Goal: Information Seeking & Learning: Find specific page/section

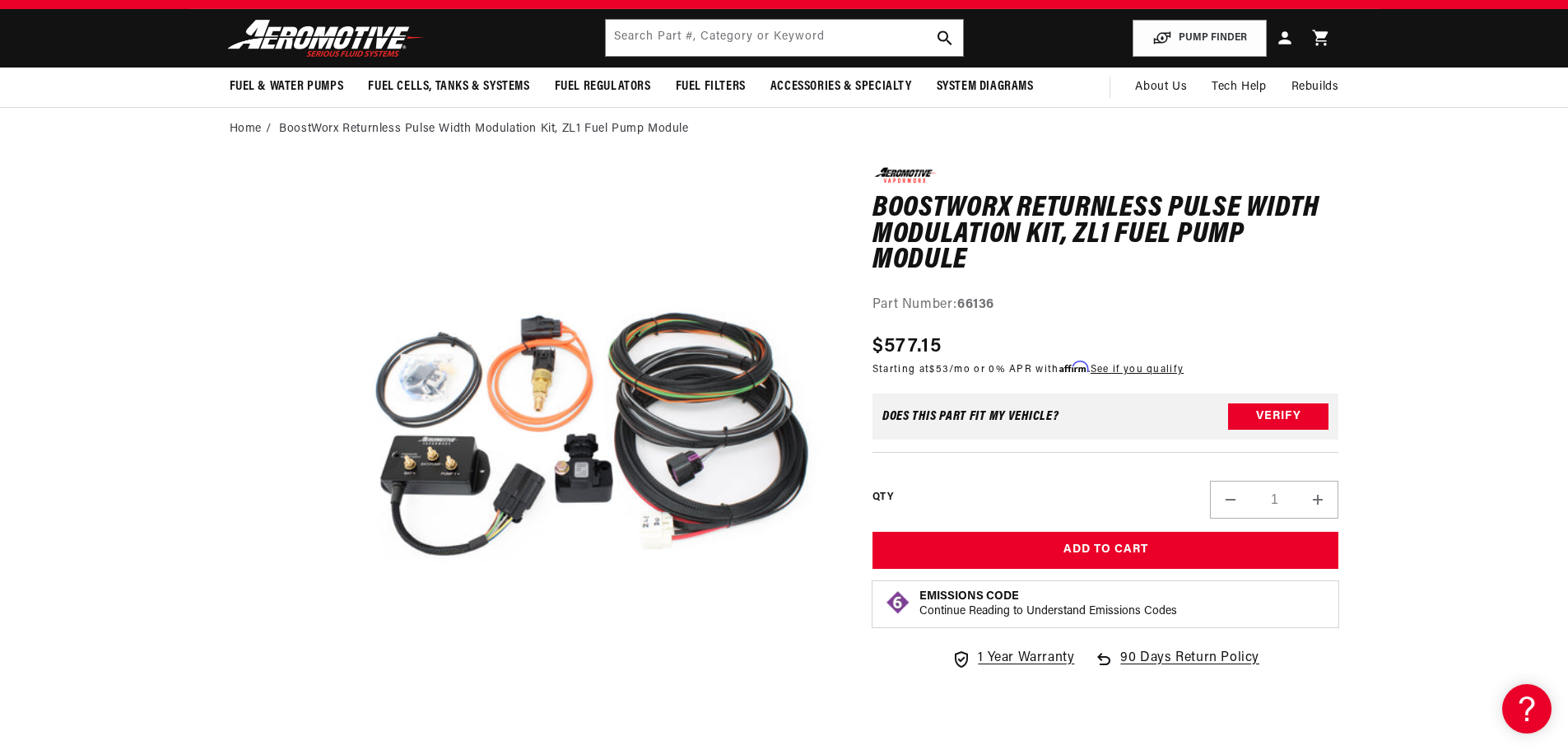
scroll to position [165, 0]
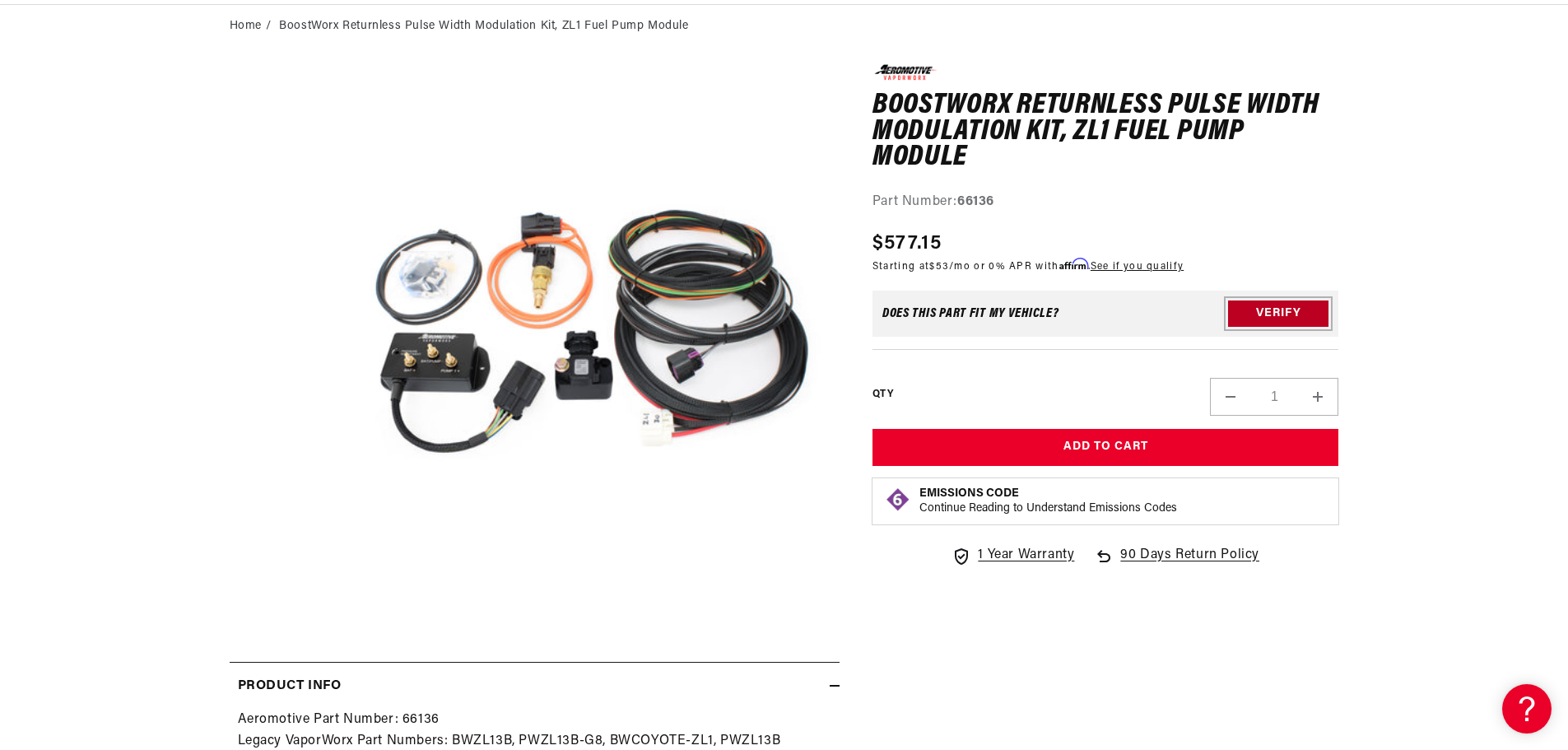
click at [1248, 305] on button "Verify" at bounding box center [1278, 313] width 101 height 26
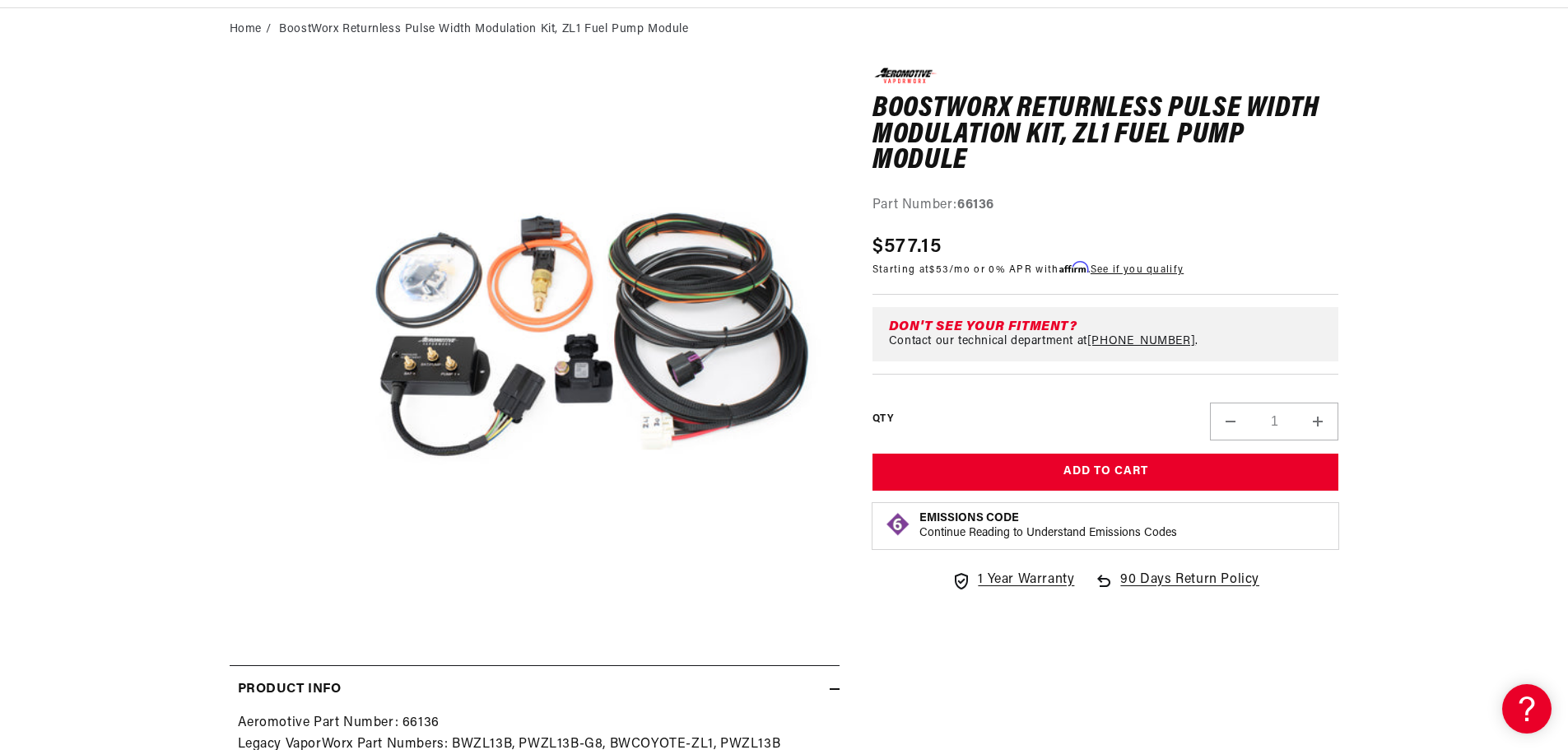
scroll to position [0, 1043]
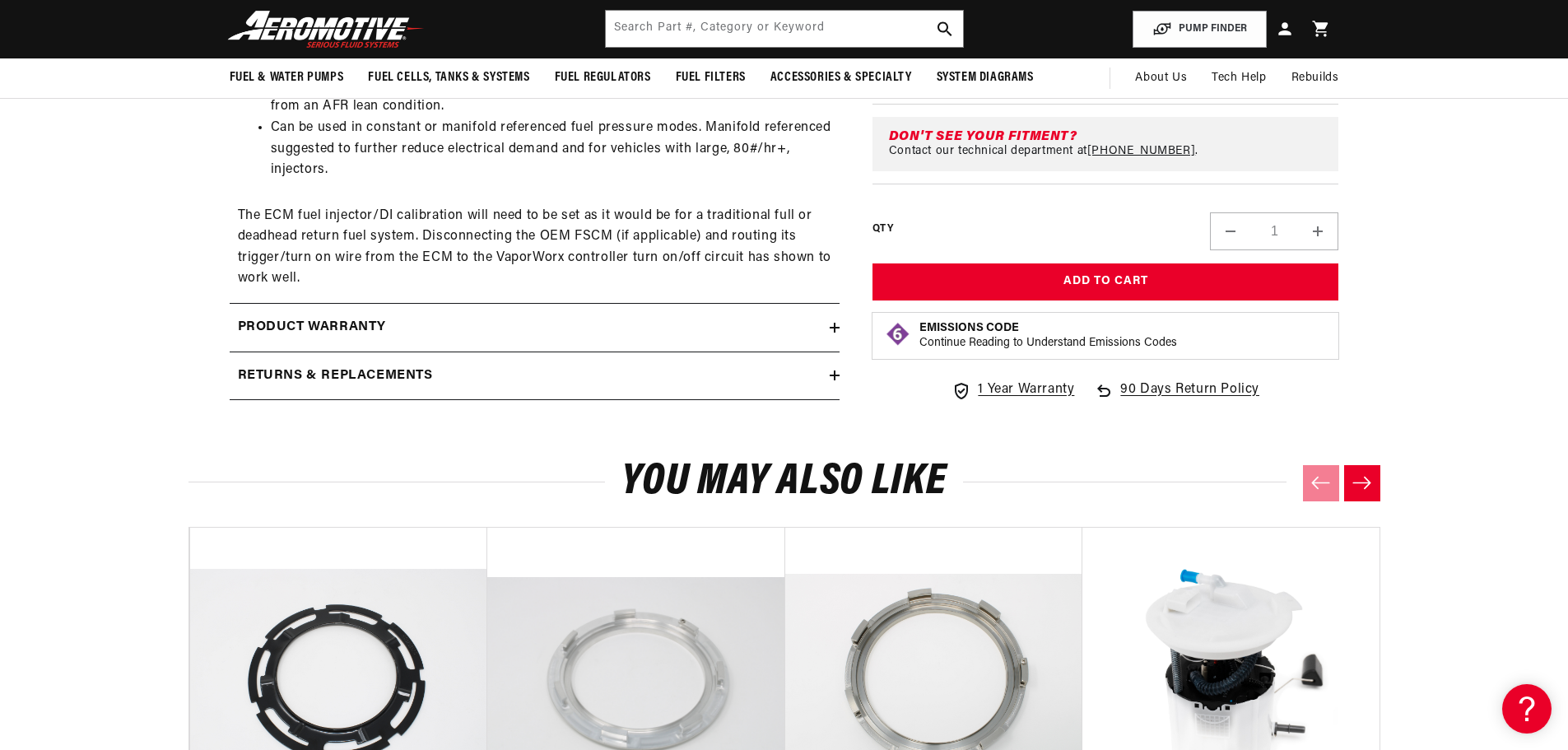
scroll to position [0, 3131]
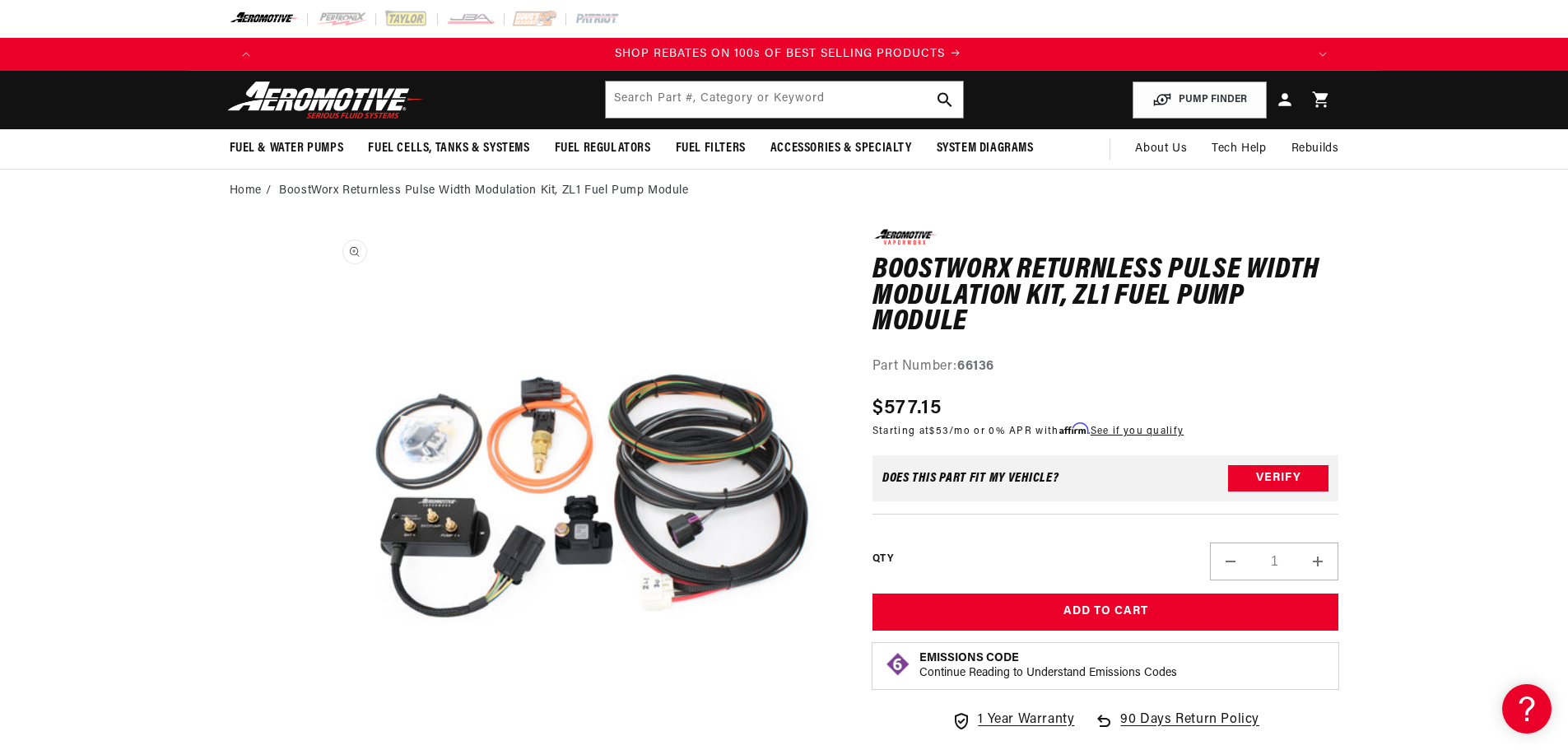
scroll to position [0, 2086]
click at [242, 187] on link "Home" at bounding box center [246, 191] width 32 height 18
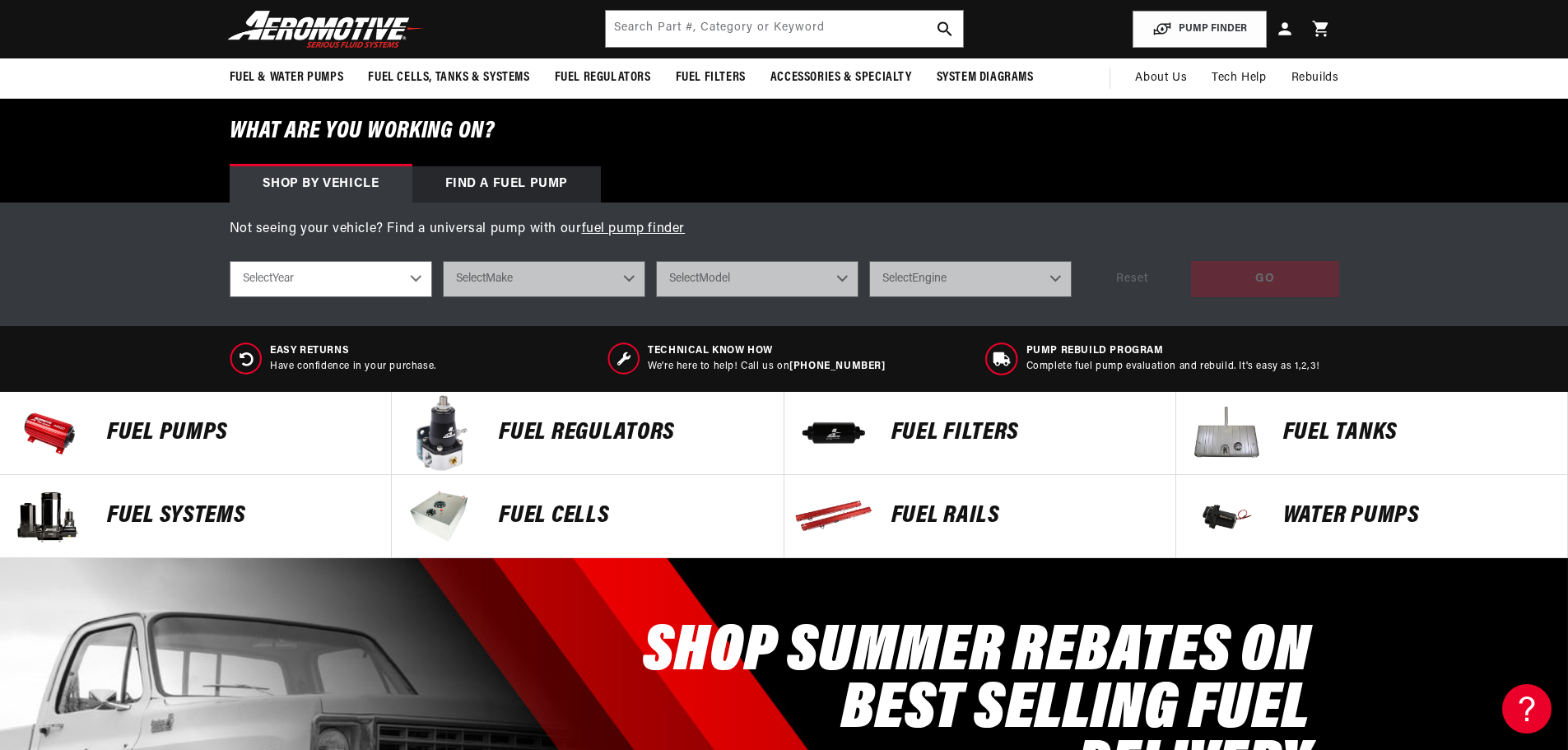
scroll to position [411, 0]
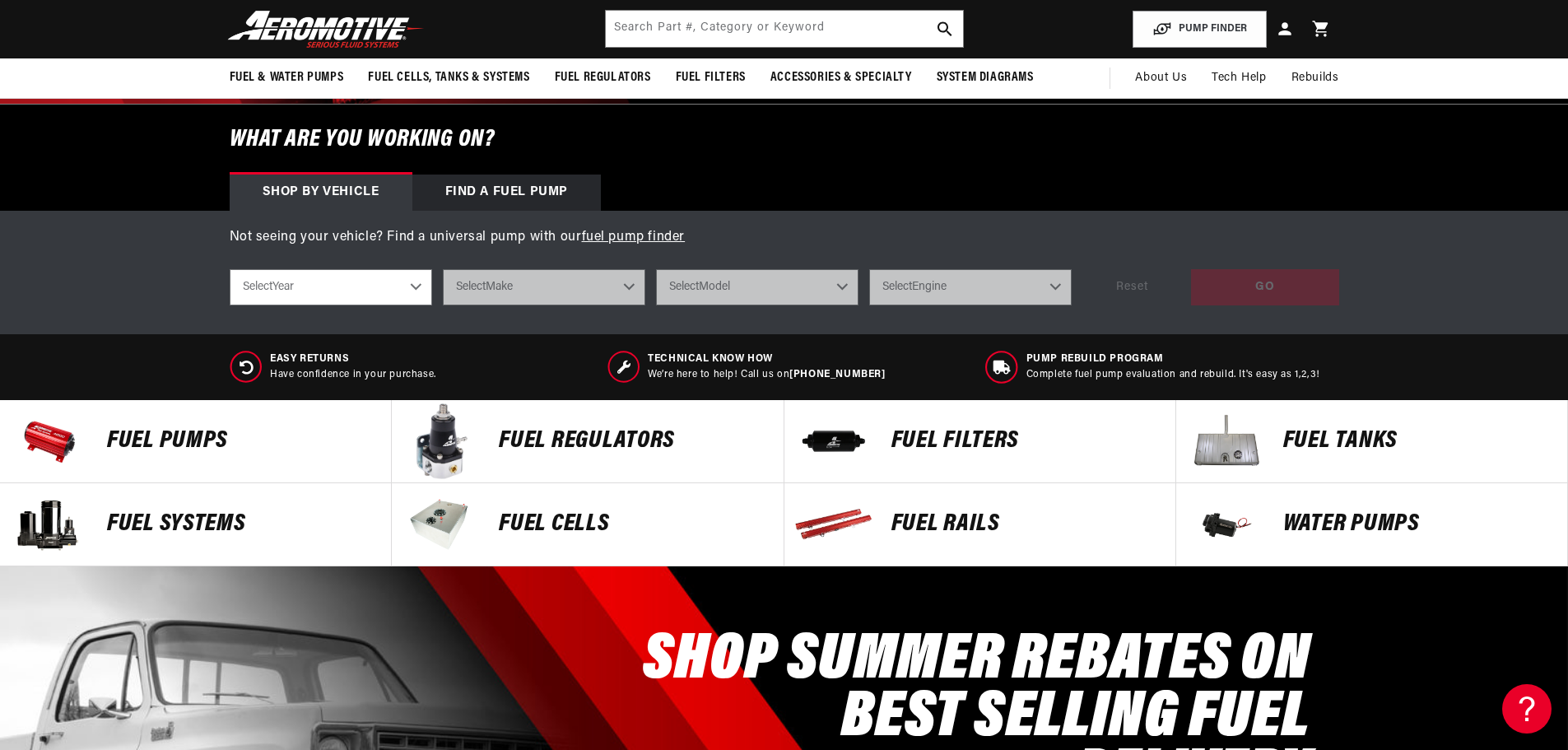
click at [415, 285] on select "Select Year 2023 2022 2021 2020 2019 2018 2017 2016 2015 2014 2013 2012 2011 20…" at bounding box center [330, 287] width 203 height 36
select select "2016"
click at [230, 269] on select "Select Year 2023 2022 2021 2020 2019 2018 2017 2016 2015 2014 2013 2012 2011 20…" at bounding box center [330, 287] width 203 height 36
select select "2016"
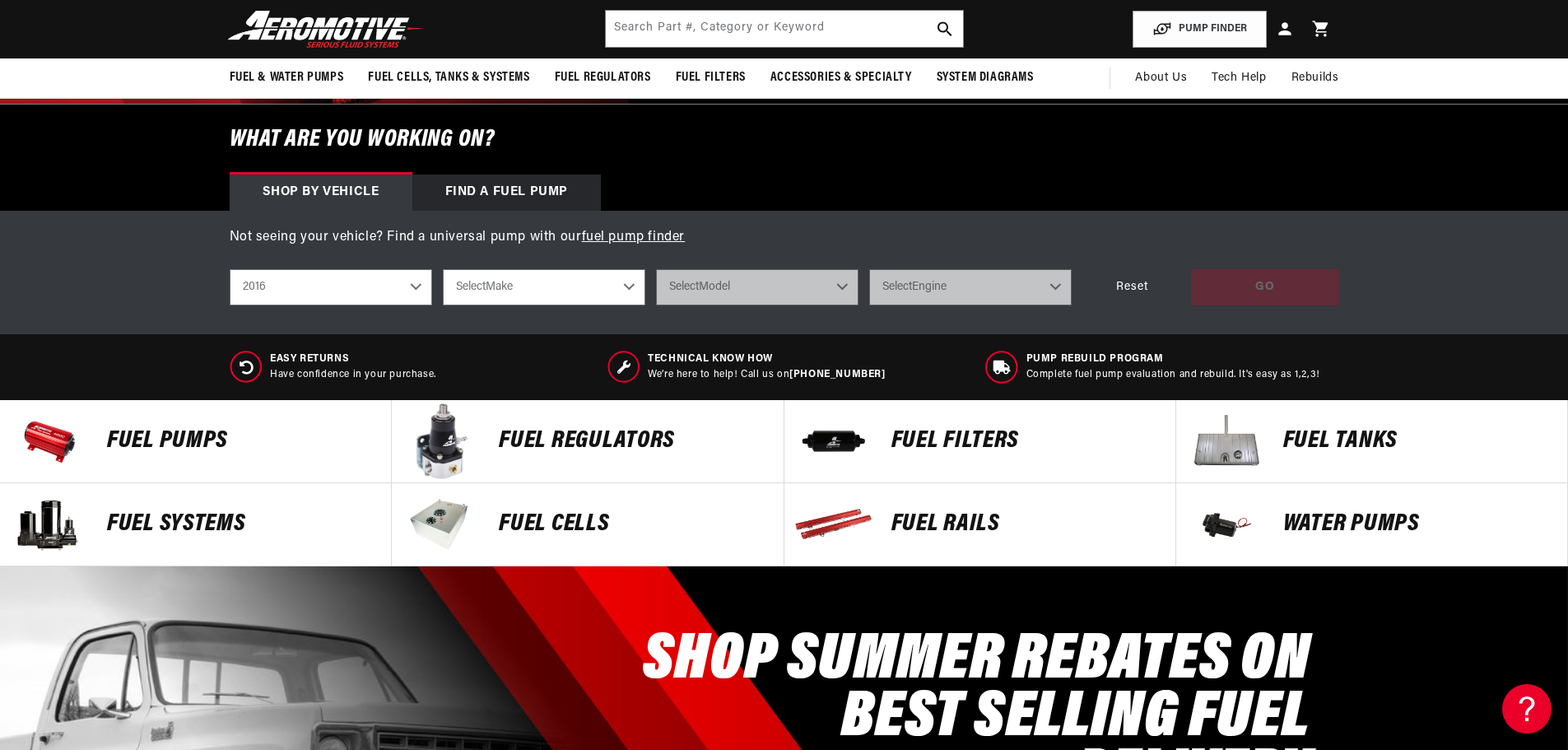
scroll to position [0, 176]
click at [508, 292] on select "Select Make Cadillac Chevrolet Dodge Ford GMC Subaru Yamaha" at bounding box center [544, 287] width 203 height 36
select select "Ford"
click at [443, 269] on select "Select Make Cadillac Chevrolet Dodge Ford GMC Subaru Yamaha" at bounding box center [544, 287] width 203 height 36
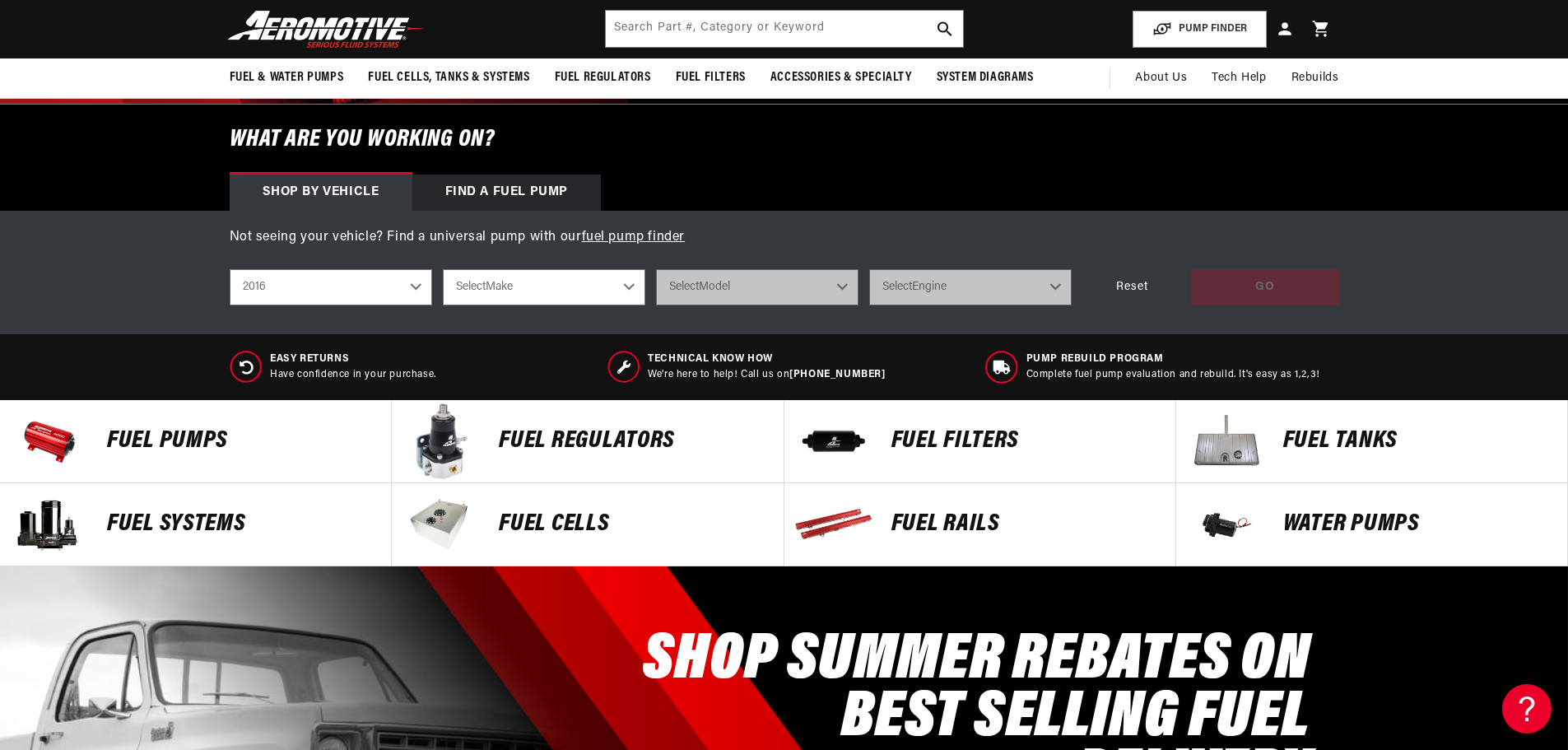
select select "Ford"
click at [697, 293] on select "Select Model F-150 Mustang" at bounding box center [757, 287] width 203 height 36
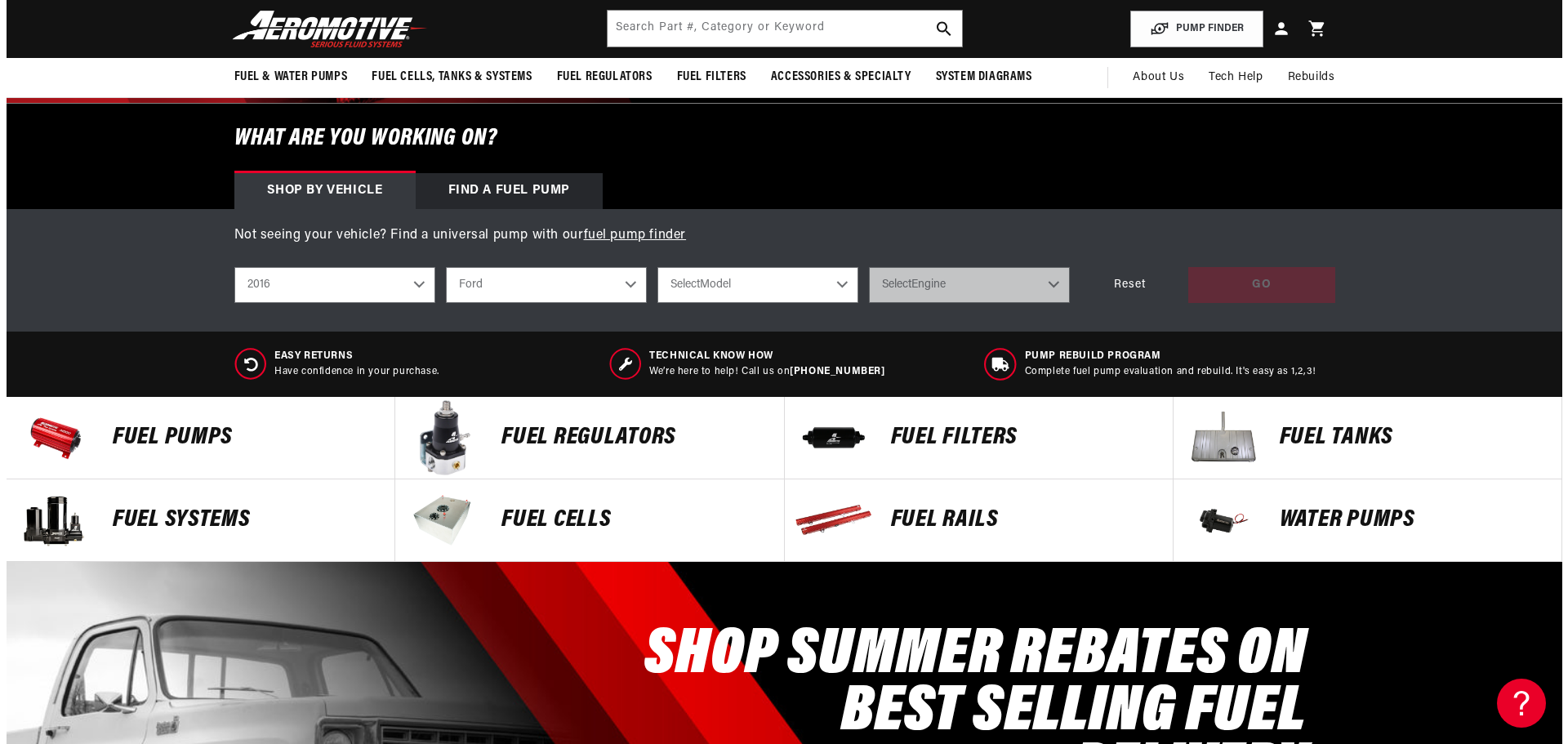
scroll to position [0, 1036]
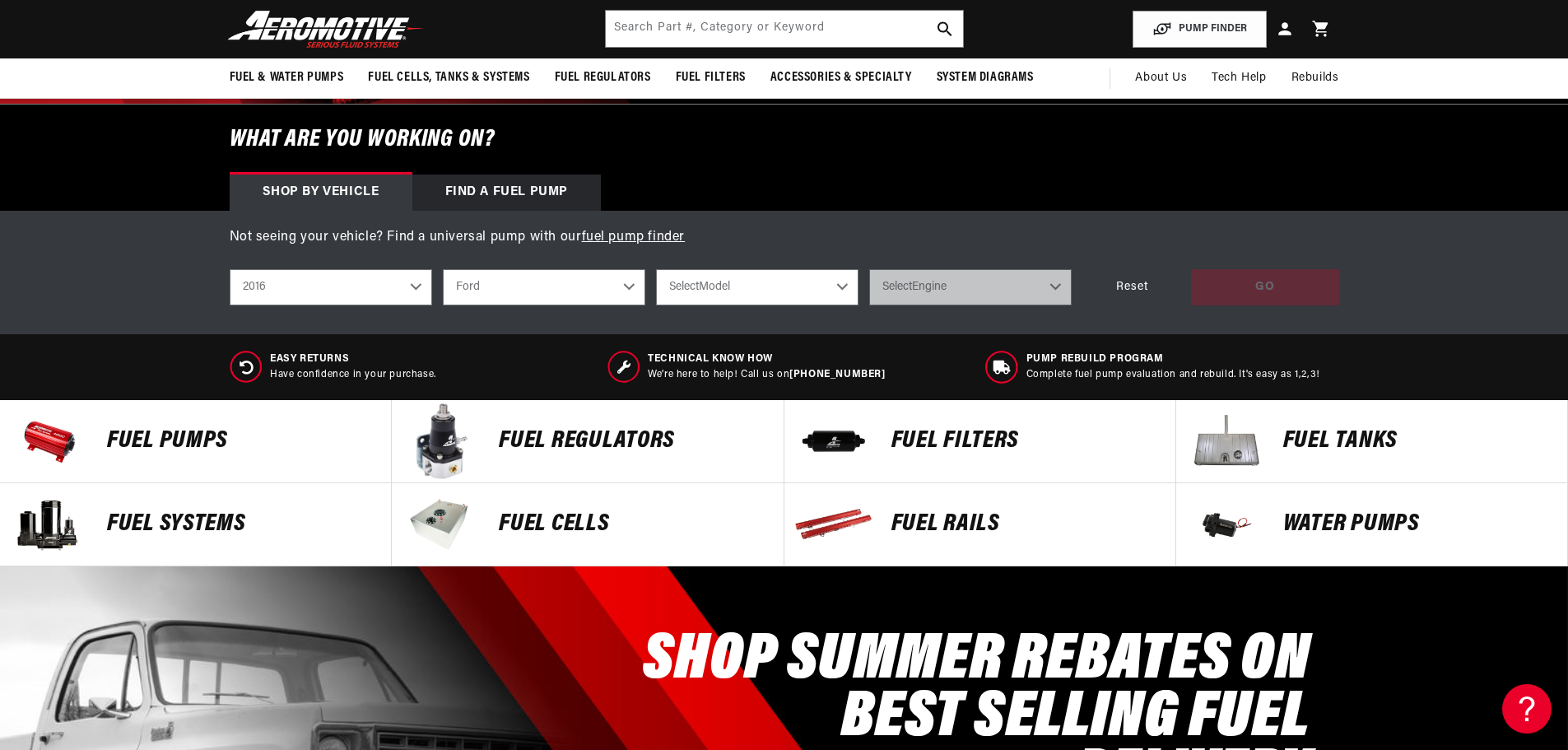
select select "Mustang"
click at [656, 269] on select "Select Model F-150 Mustang" at bounding box center [757, 287] width 203 height 36
select select "Mustang"
click at [927, 288] on select "Select Engine 2.3L 3.7L 5.0L 5.2L" at bounding box center [969, 287] width 203 height 36
select select "5.0L"
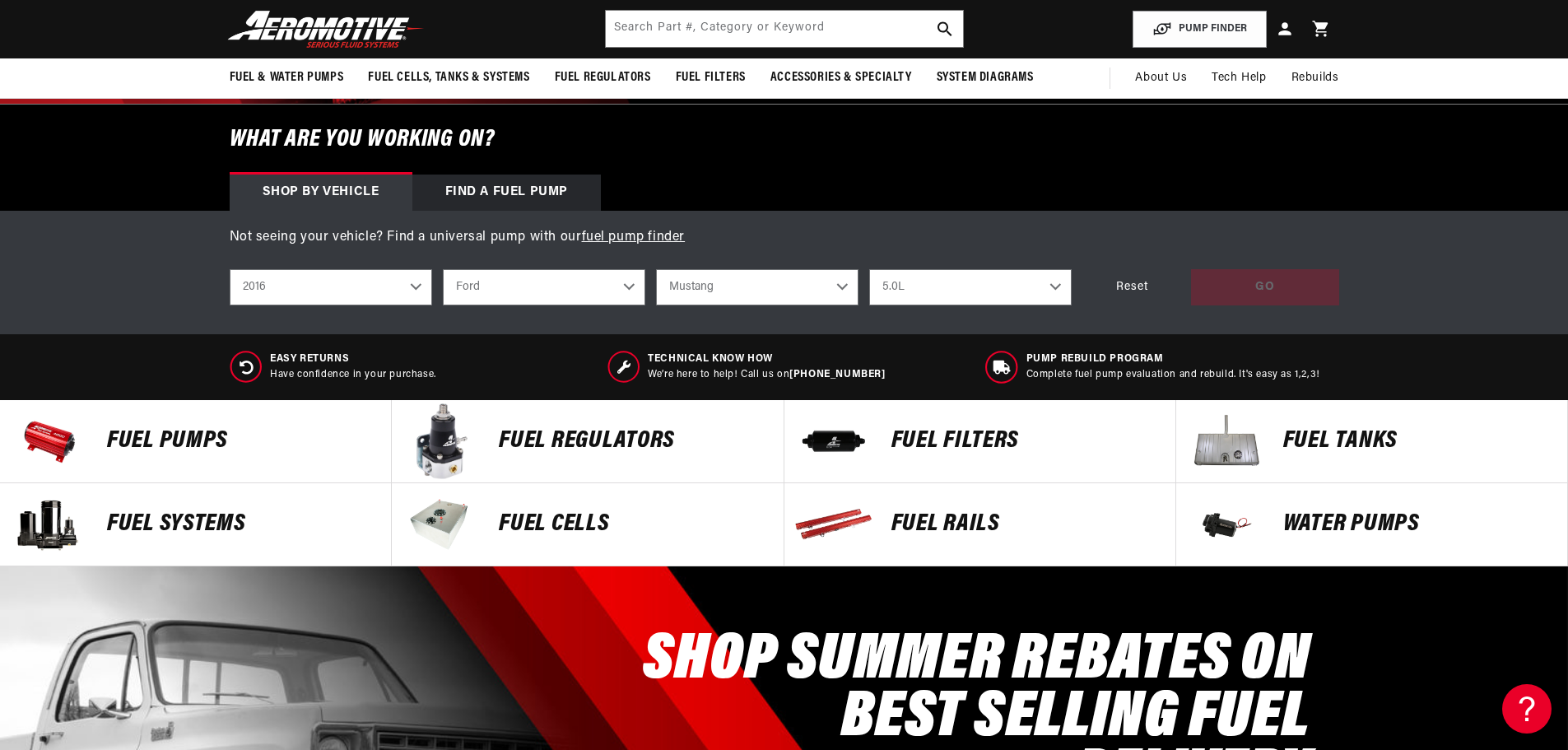
click at [869, 269] on select "Select Engine 2.3L 3.7L 5.0L 5.2L" at bounding box center [969, 287] width 203 height 36
select select "5.0L"
click at [1257, 288] on div "GO" at bounding box center [1265, 287] width 149 height 37
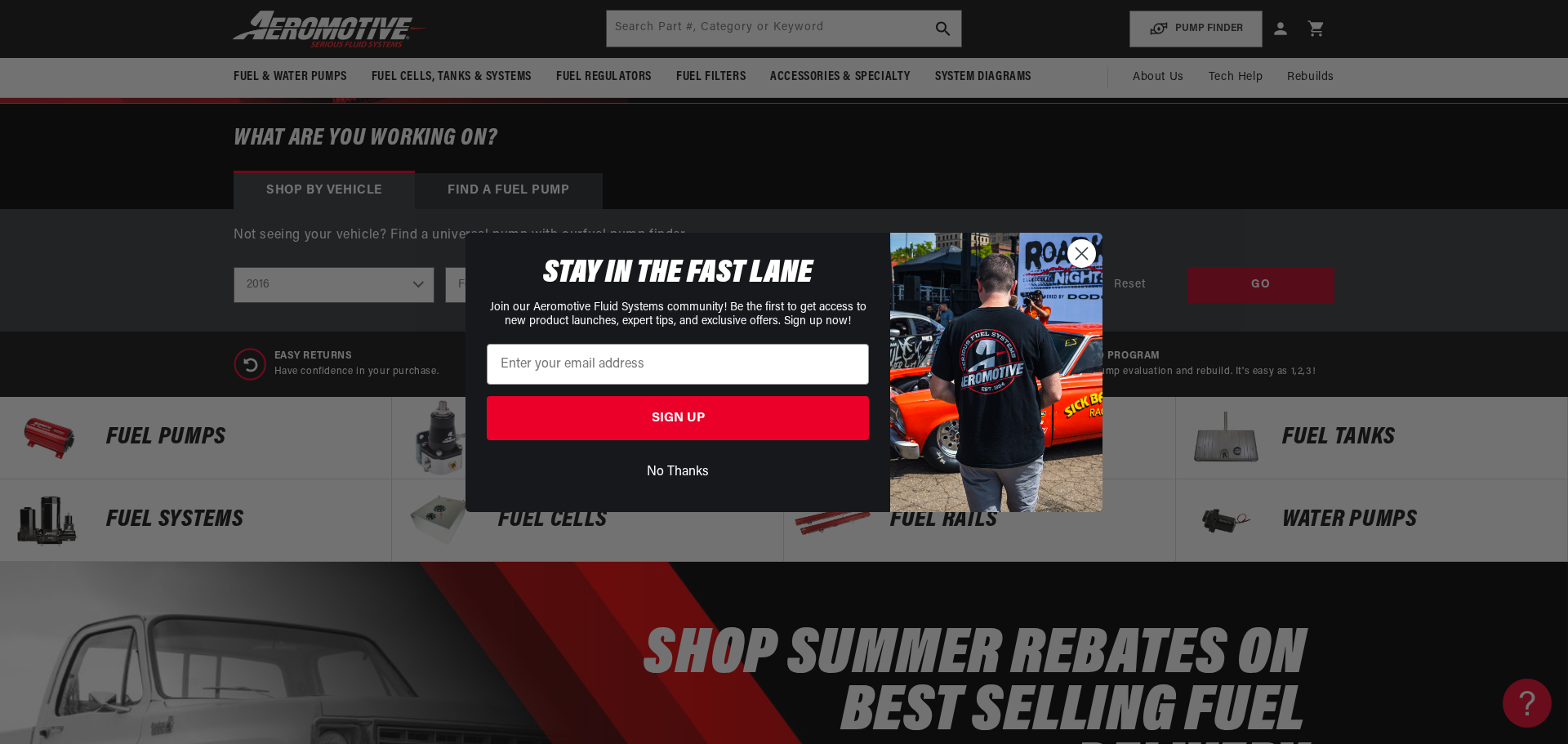
scroll to position [0, 2071]
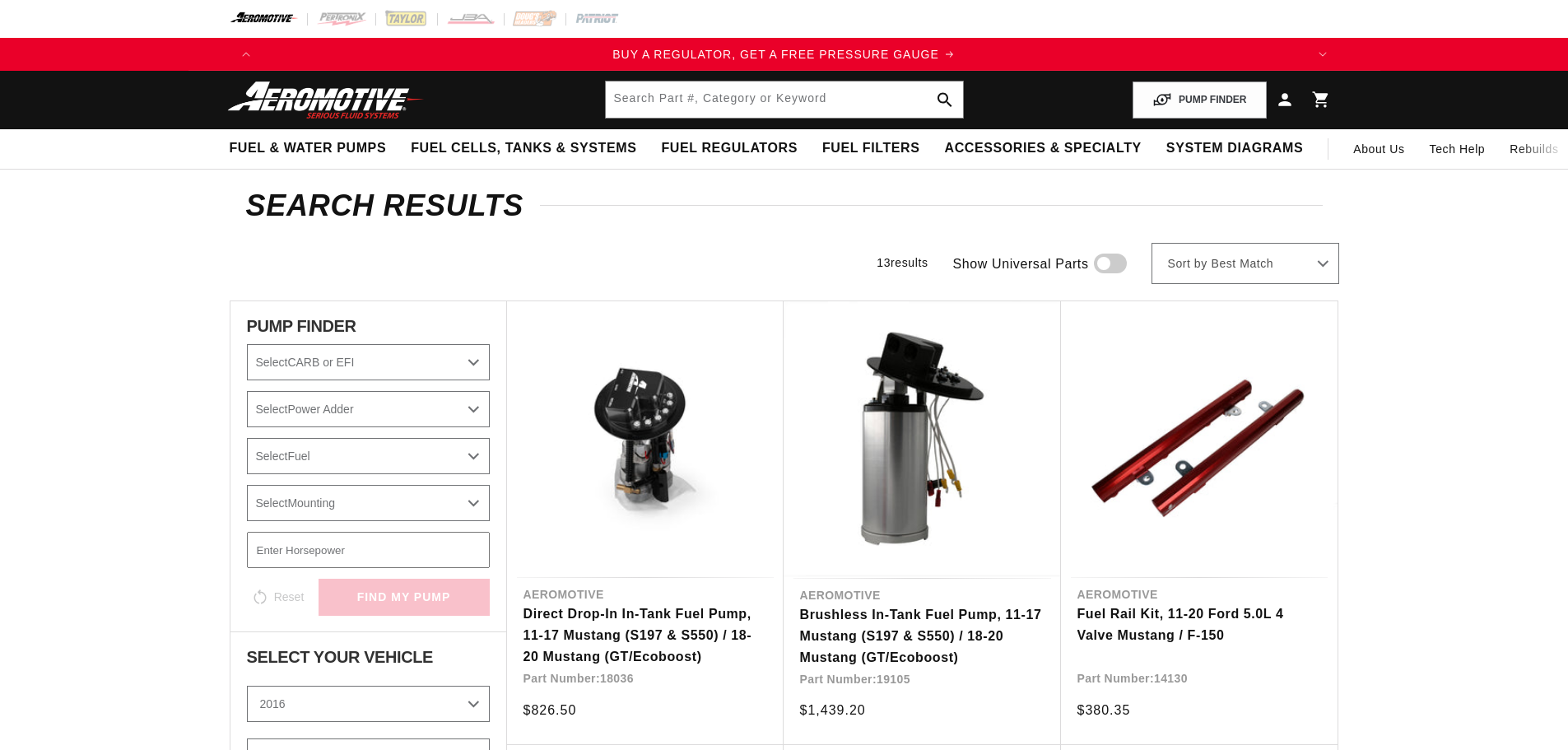
select select "2016"
select select "Ford"
select select "Mustang"
select select "5.0L"
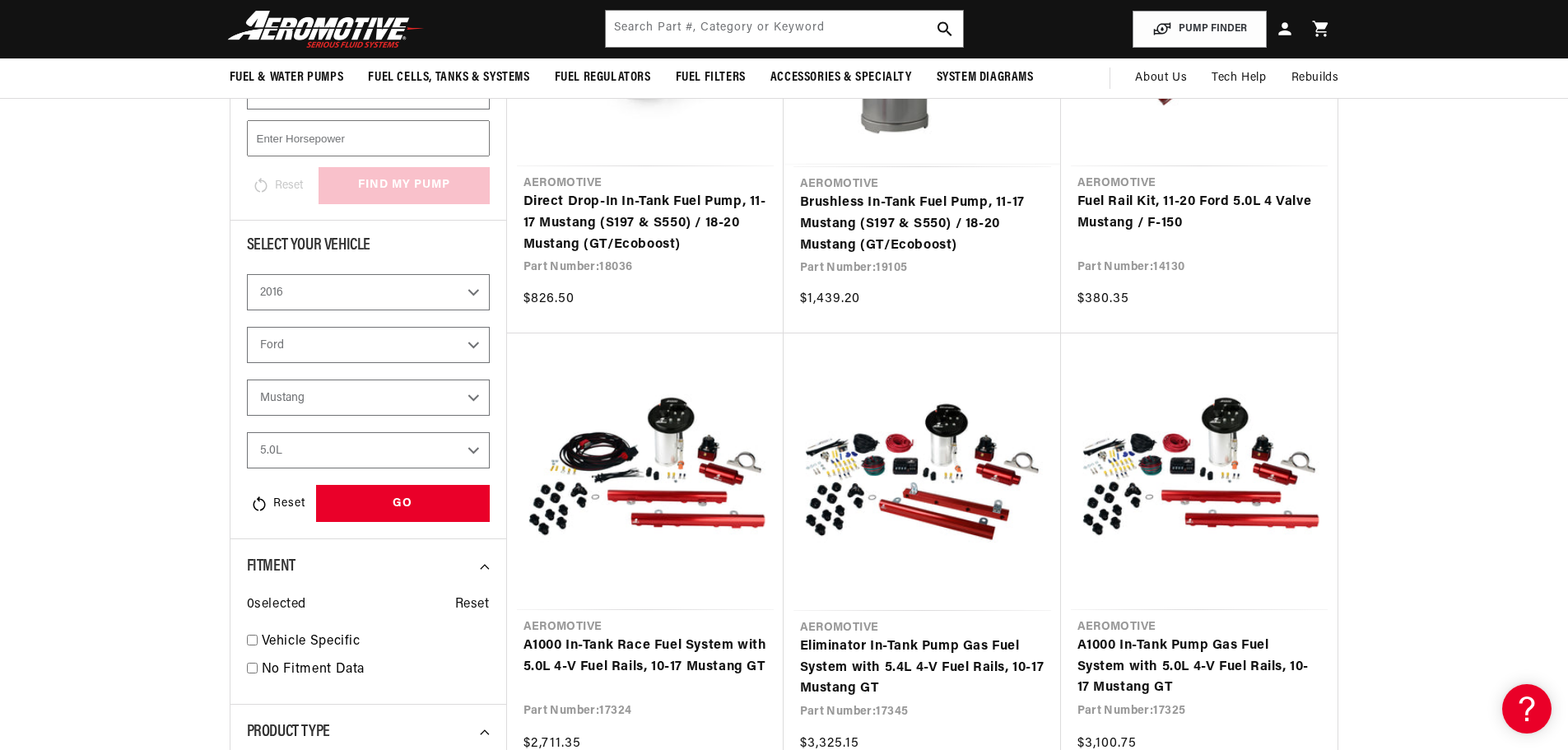
scroll to position [0, 2086]
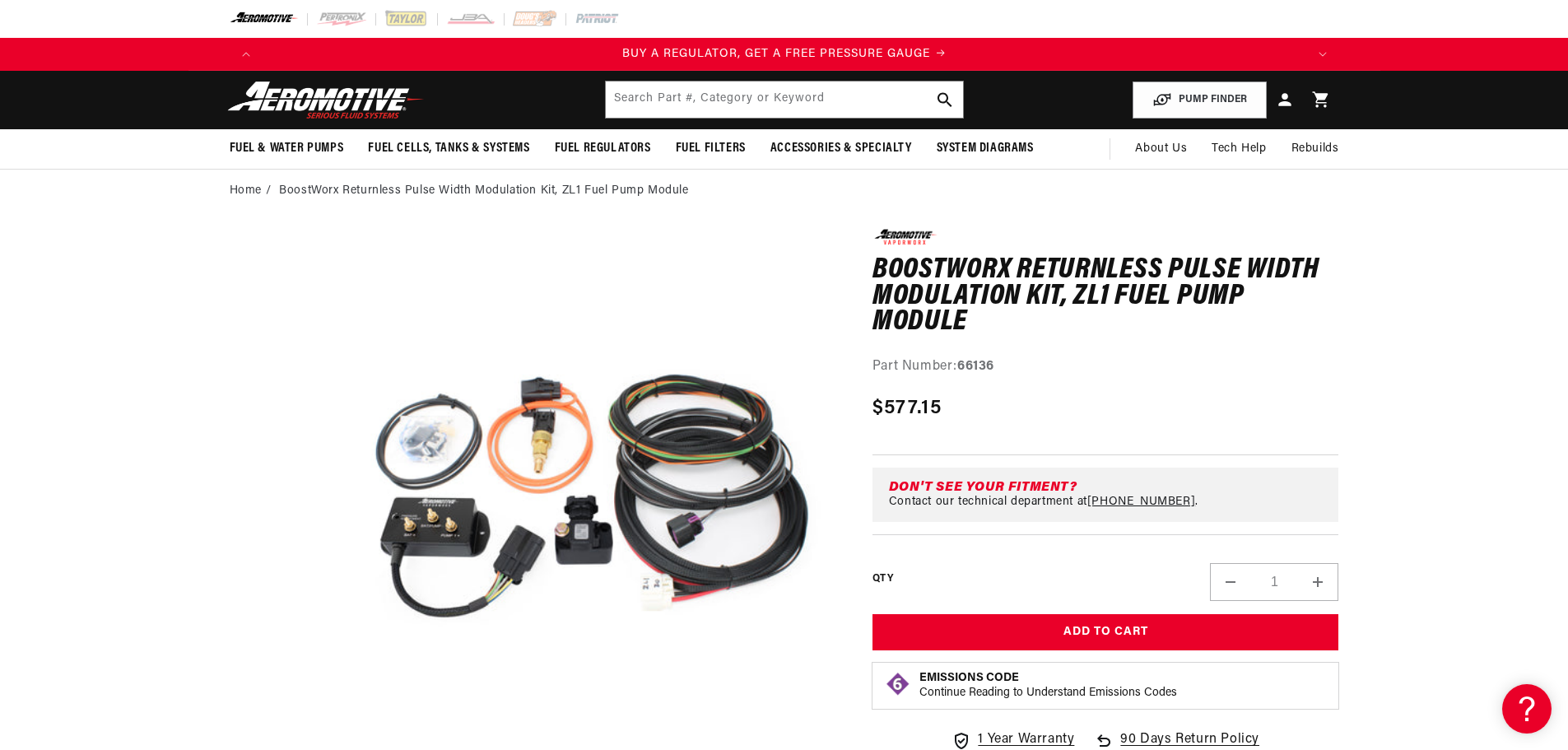
click at [839, 101] on input "text" at bounding box center [784, 100] width 357 height 36
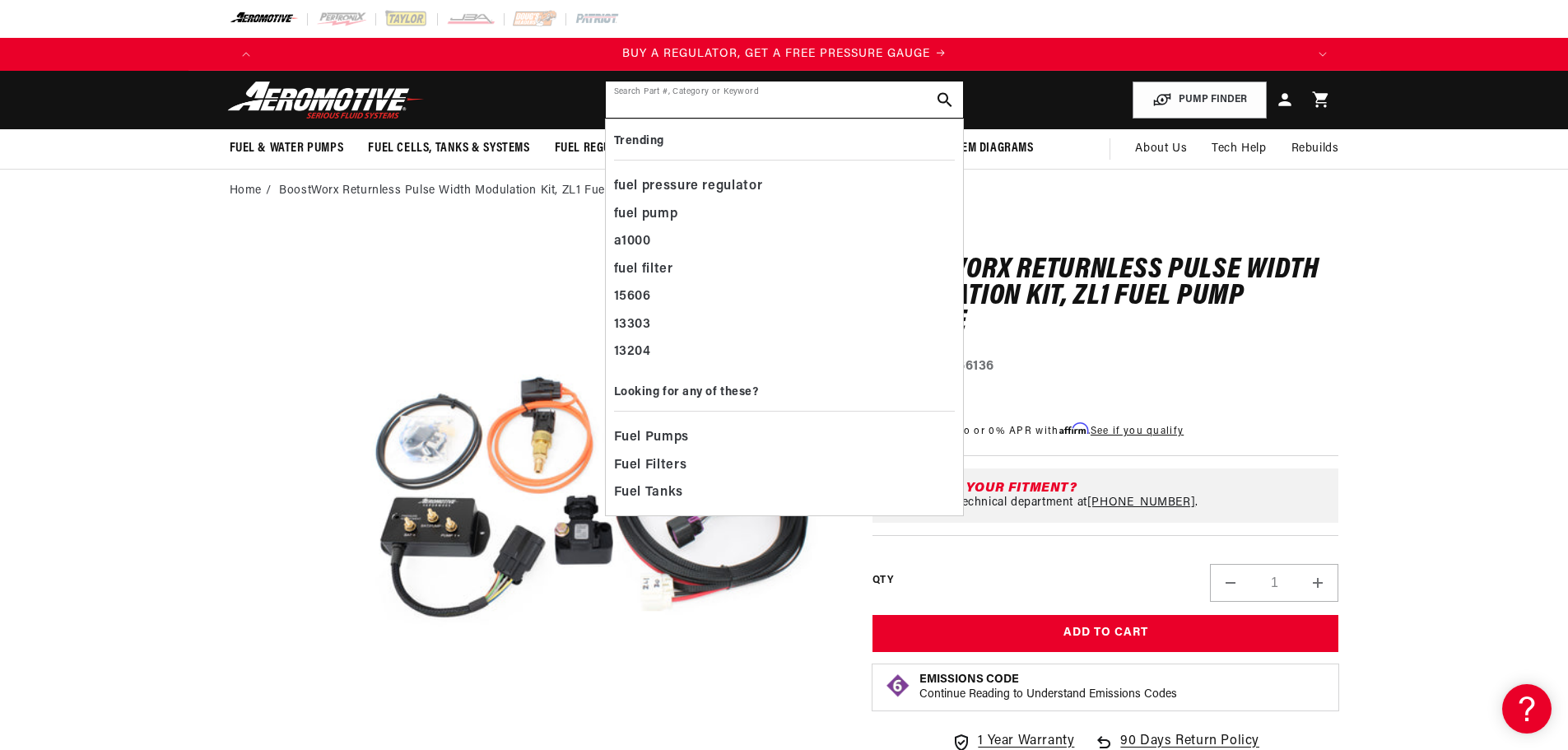
paste input "Coyote BoostWorx"
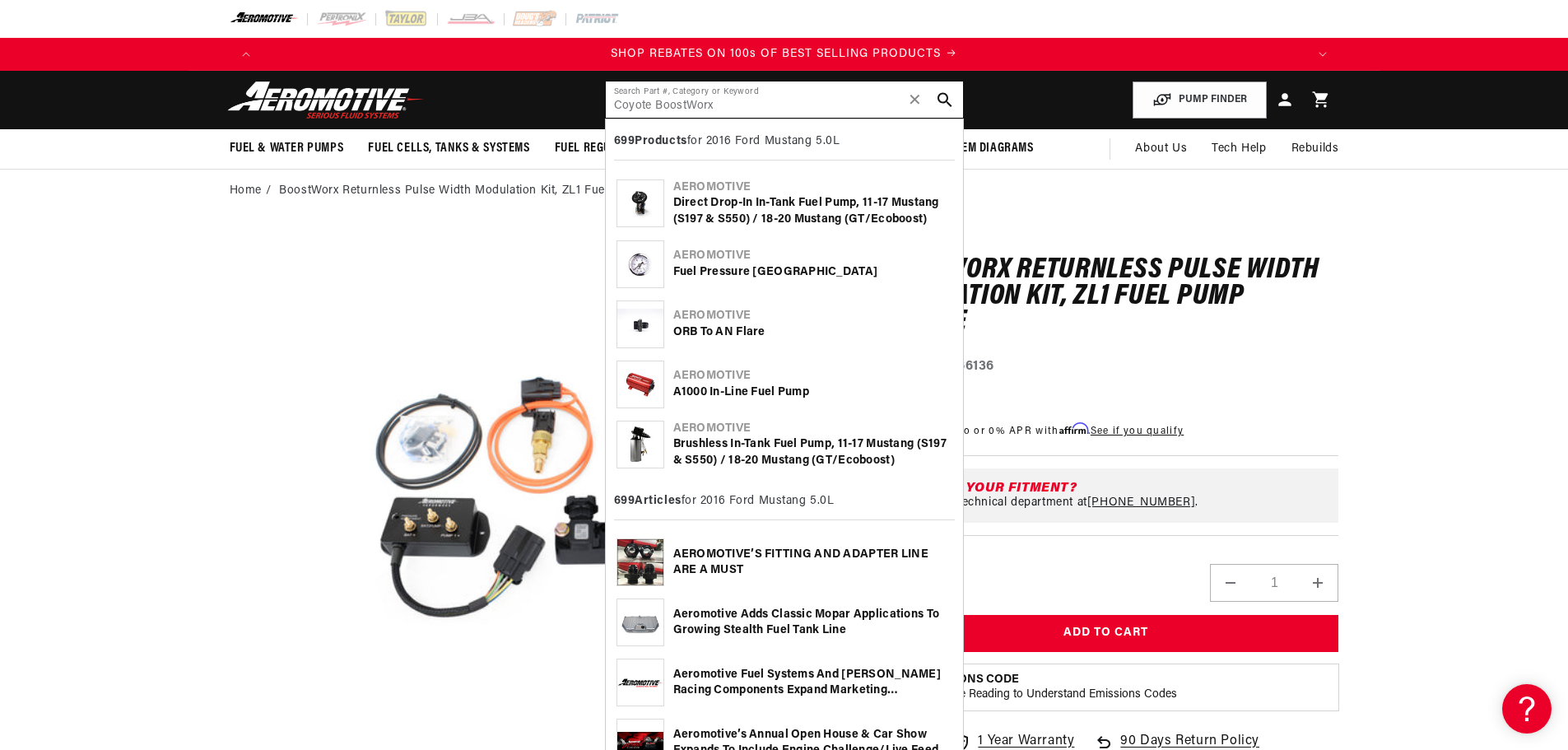
type input "Coyote BoostWorx"
click at [674, 140] on b "699 Products" at bounding box center [650, 141] width 73 height 13
click at [938, 99] on use "search button" at bounding box center [943, 99] width 15 height 15
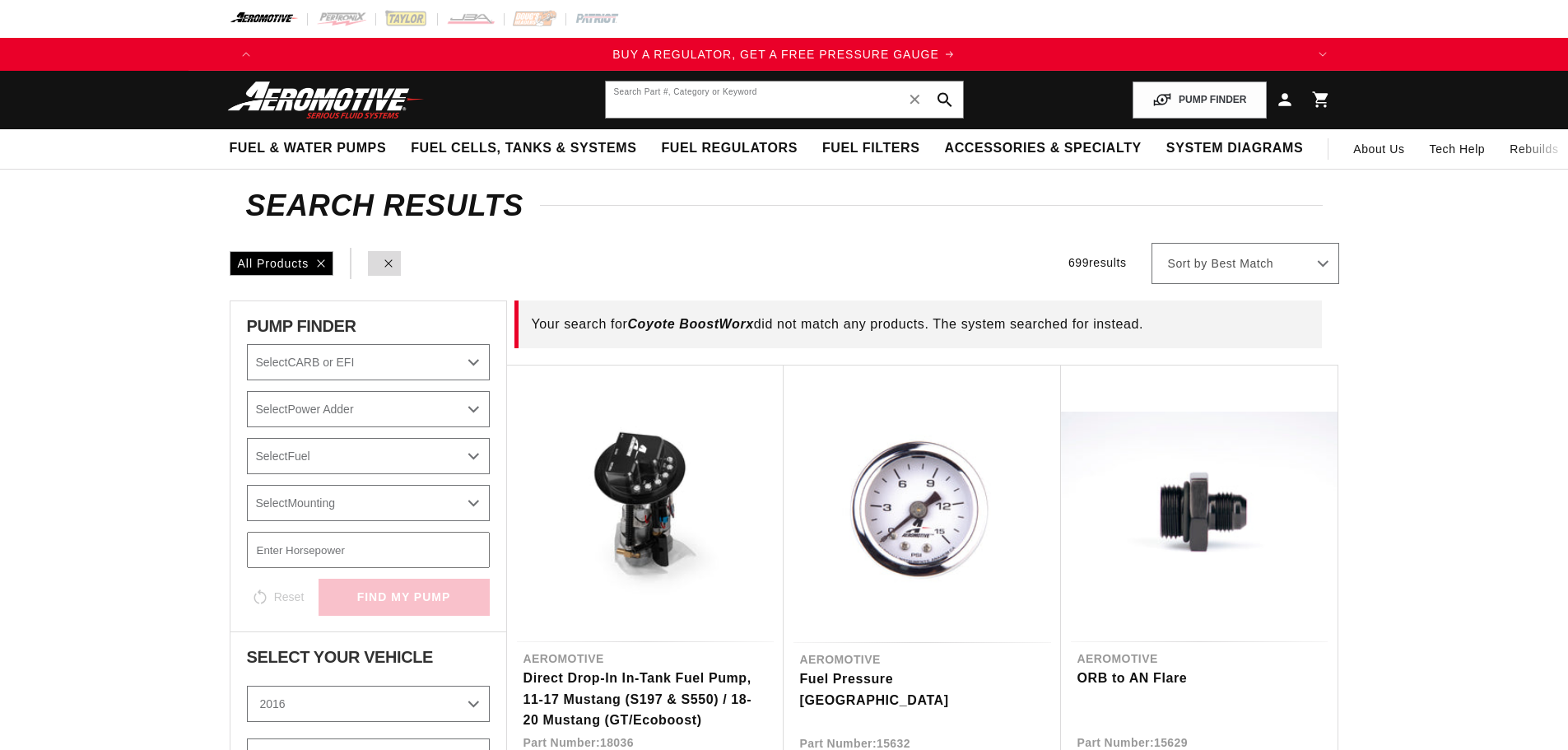
select select "2016"
select select "Ford"
select select "Mustang"
select select "5.0L"
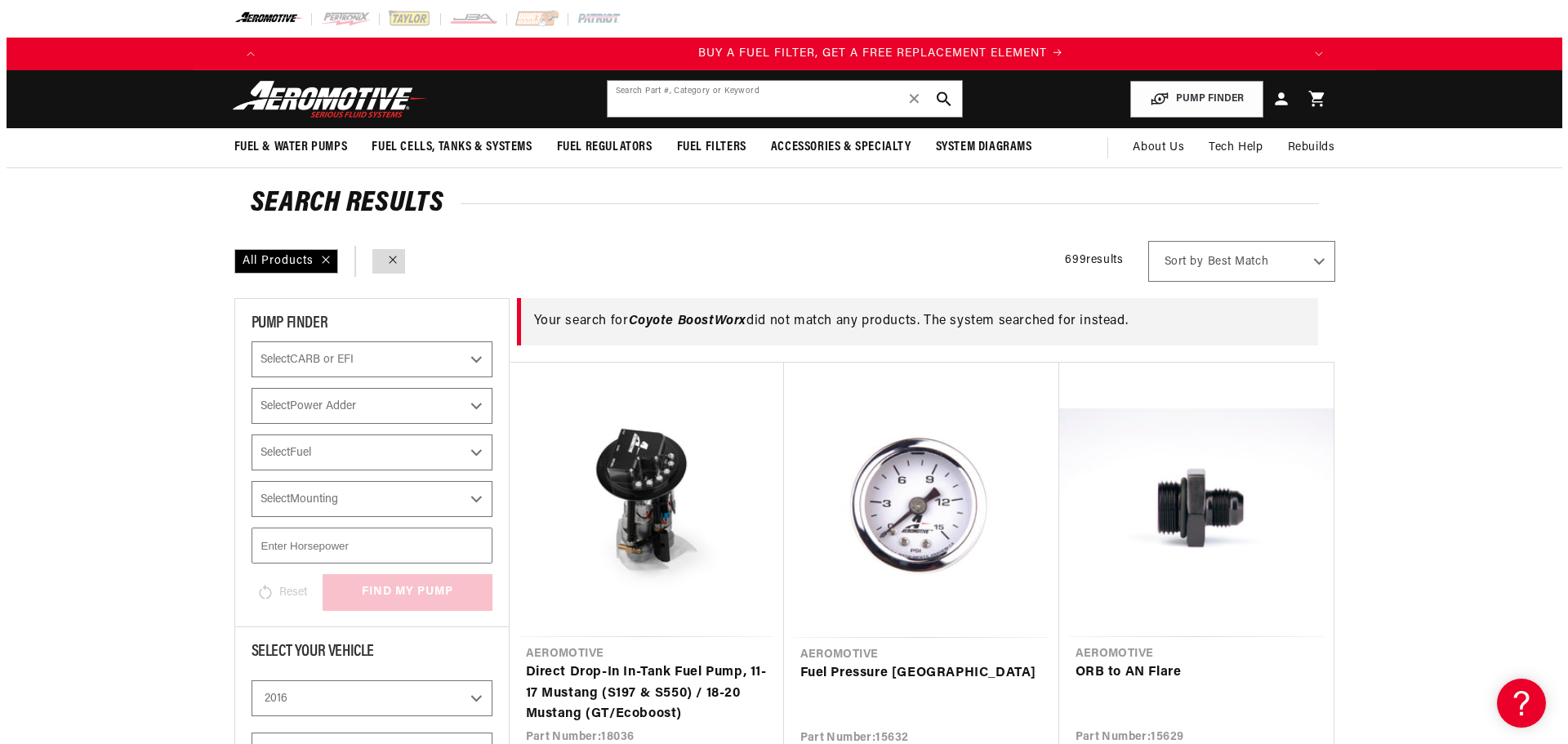
scroll to position [0, 1036]
